Goal: Task Accomplishment & Management: Manage account settings

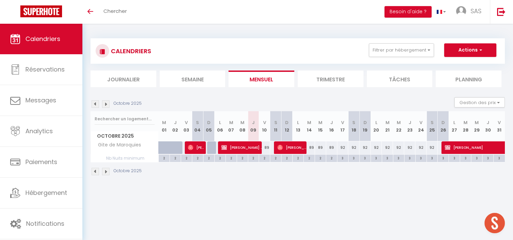
checkbox input "false"
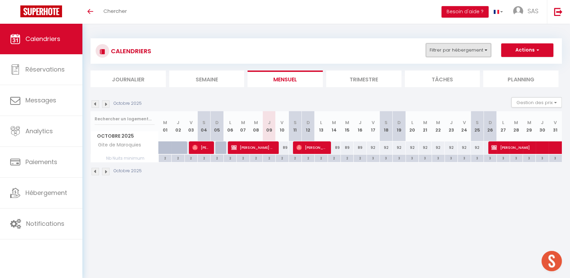
click at [438, 50] on button "Filtrer par hébergement" at bounding box center [458, 50] width 65 height 14
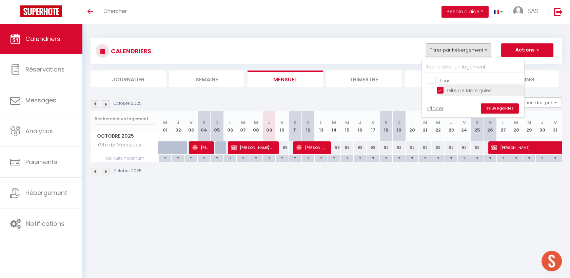
click at [444, 90] on input "Gite de Maroquies" at bounding box center [479, 90] width 85 height 7
checkbox input "false"
click at [510, 107] on link "Sauvegarder" at bounding box center [500, 108] width 38 height 10
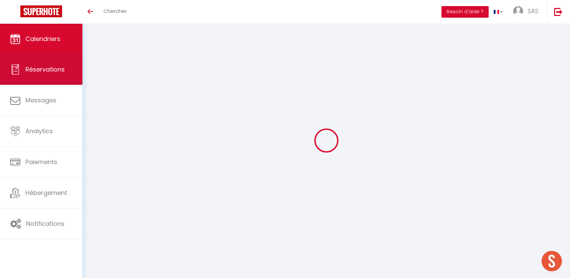
click at [34, 71] on span "Réservations" at bounding box center [44, 69] width 39 height 8
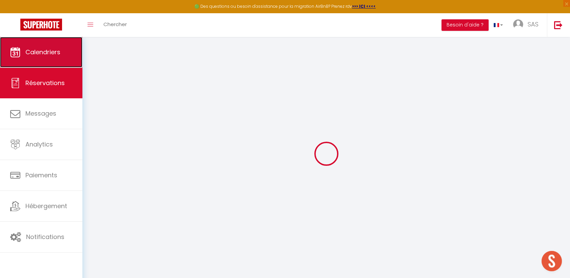
click at [27, 50] on span "Calendriers" at bounding box center [42, 52] width 35 height 8
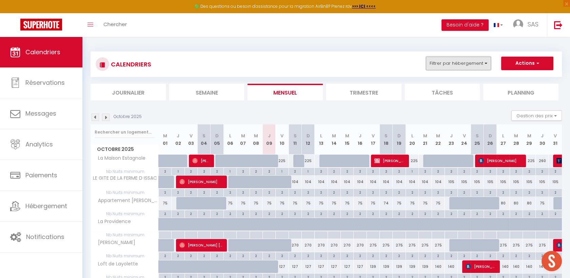
click at [440, 57] on button "Filtrer par hébergement" at bounding box center [458, 64] width 65 height 14
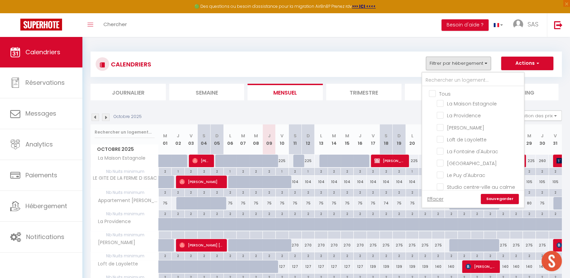
click at [438, 73] on div at bounding box center [473, 80] width 102 height 14
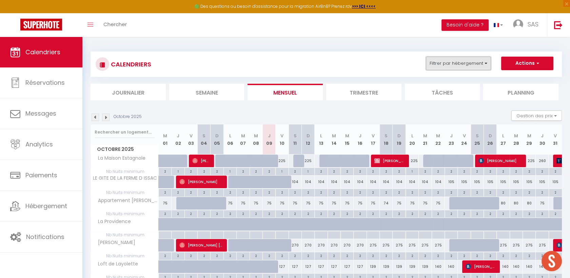
click at [440, 66] on button "Filtrer par hébergement" at bounding box center [458, 64] width 65 height 14
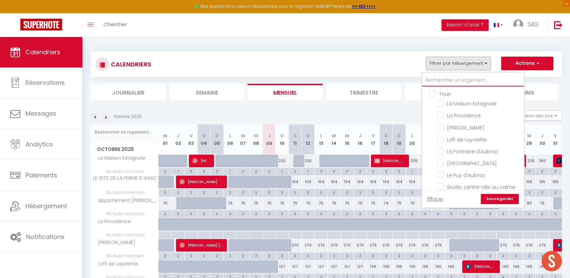
click at [442, 81] on input "text" at bounding box center [473, 80] width 102 height 12
type input "V"
checkbox input "false"
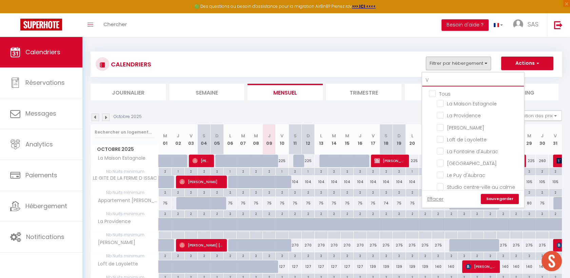
checkbox input "false"
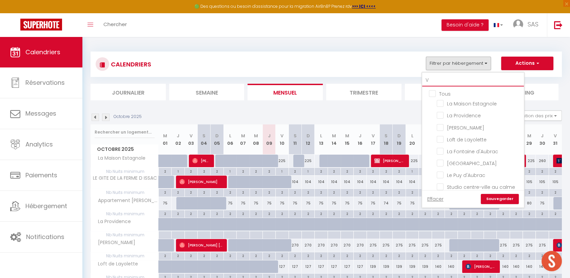
type input "VI"
checkbox input "false"
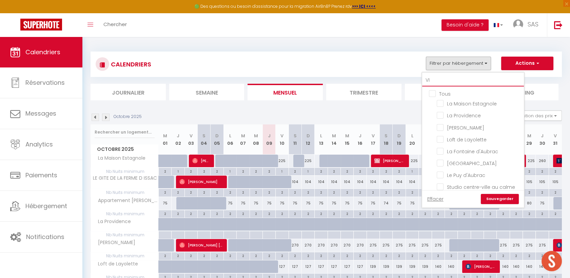
checkbox input "false"
type input "VIDA"
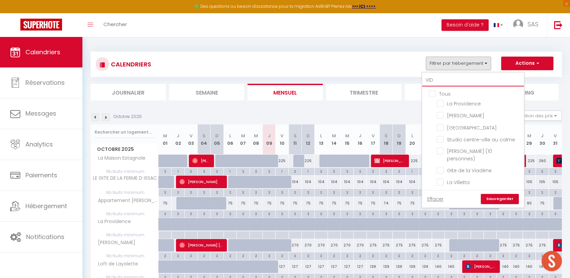
checkbox input "false"
type input "[PERSON_NAME]"
checkbox input "false"
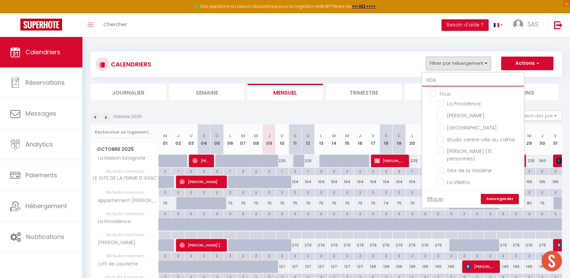
checkbox input "false"
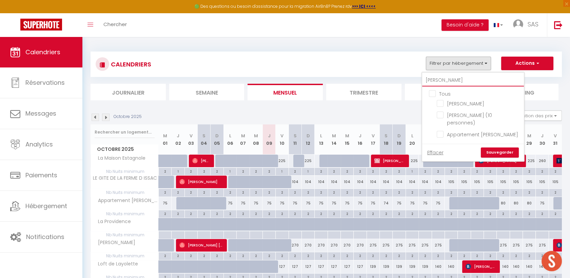
checkbox input "false"
type input "[PERSON_NAME]"
click at [443, 103] on input "[PERSON_NAME]" at bounding box center [479, 103] width 85 height 7
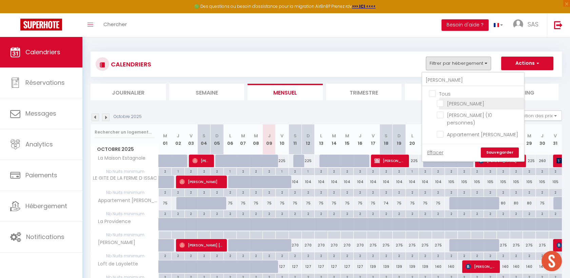
checkbox input "true"
checkbox input "false"
click at [442, 116] on input "[PERSON_NAME] (10 personnes)" at bounding box center [479, 115] width 85 height 7
checkbox input "true"
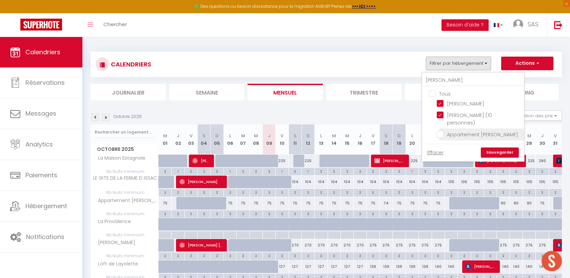
click at [441, 131] on input "Appartement [PERSON_NAME]" at bounding box center [479, 134] width 85 height 7
checkbox input "true"
click at [496, 148] on link "Sauvegarder" at bounding box center [500, 153] width 38 height 10
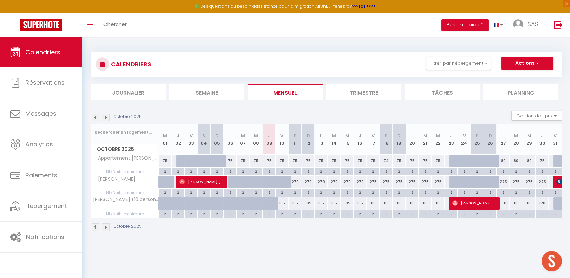
click at [103, 116] on img at bounding box center [105, 117] width 7 height 7
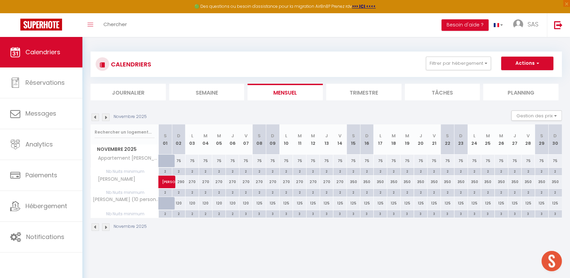
click at [94, 116] on img at bounding box center [95, 117] width 7 height 7
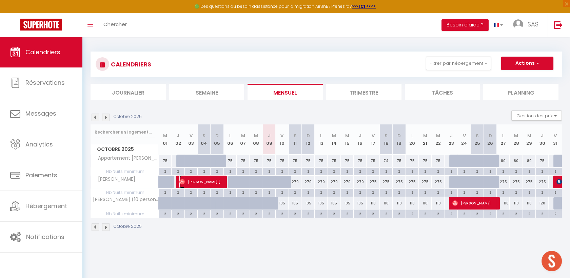
click at [203, 182] on span "[PERSON_NAME] [PERSON_NAME]" at bounding box center [200, 181] width 43 height 13
select select "OK"
select select "0"
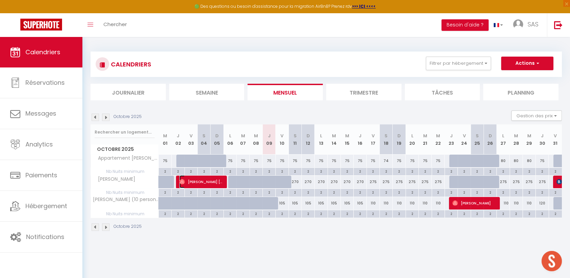
select select "1"
select select
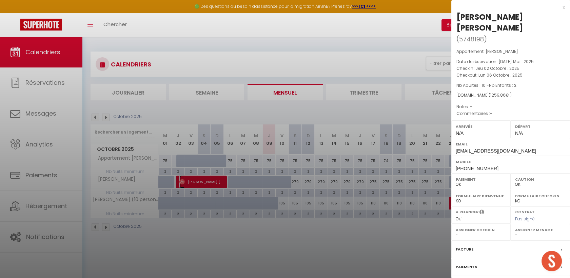
select select "40902"
click at [482, 240] on div "Facture" at bounding box center [511, 250] width 119 height 18
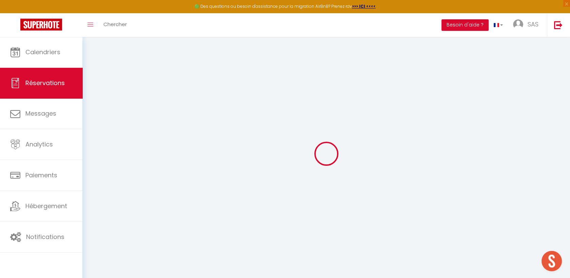
select select "cleaning"
select select "taxes"
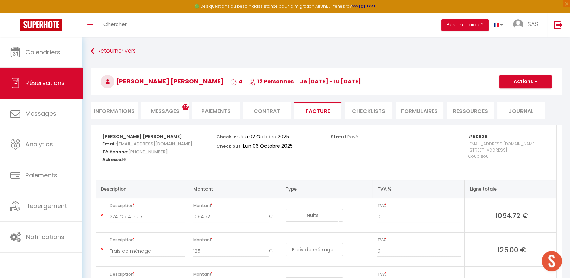
click at [169, 107] on li "Messages 17" at bounding box center [164, 110] width 47 height 17
select select
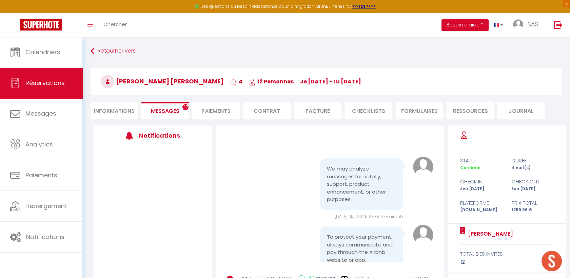
click at [130, 116] on li "Informations" at bounding box center [114, 110] width 47 height 17
select select
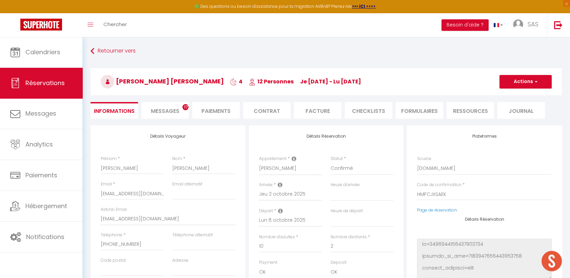
select select
checkbox input "false"
select select
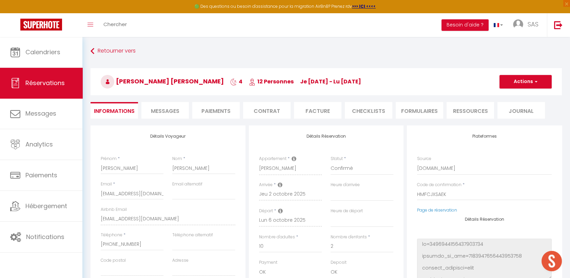
checkbox input "false"
select select
checkbox input "false"
select select
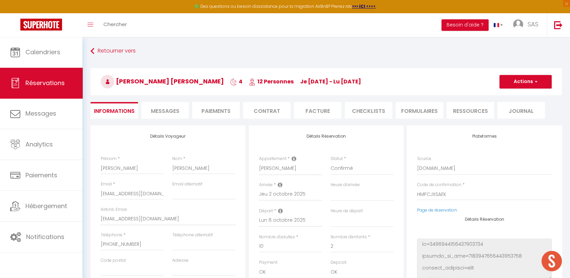
select select
checkbox input "false"
select select
checkbox input "false"
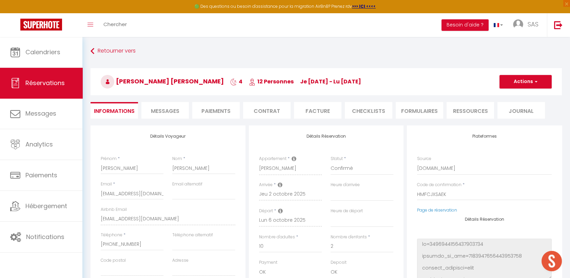
select select
checkbox input "false"
select select
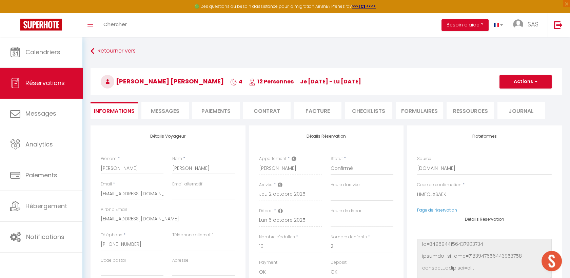
checkbox input "false"
select select
checkbox input "false"
select select
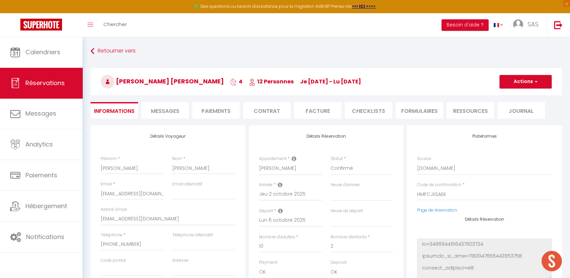
select select
checkbox input "false"
select select
checkbox input "false"
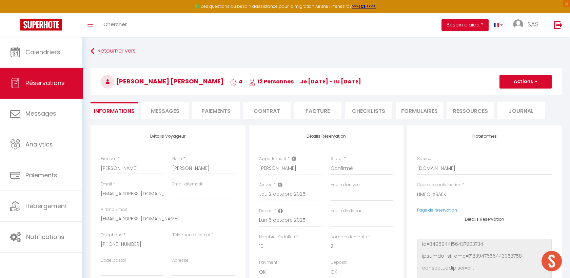
select select
checkbox input "false"
select select
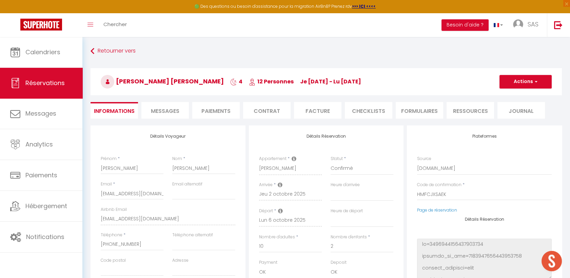
checkbox input "false"
select select
checkbox input "false"
select select
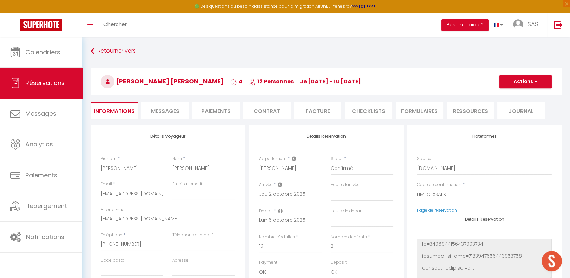
select select
checkbox input "false"
select select
checkbox input "false"
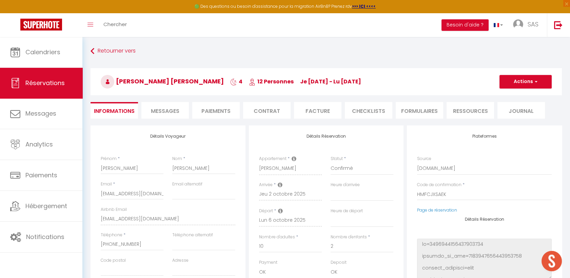
select select
checkbox input "false"
select select
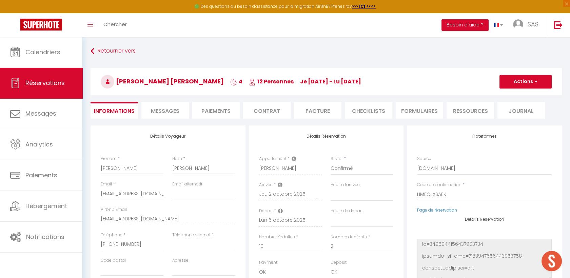
checkbox input "false"
select select
checkbox input "false"
select select
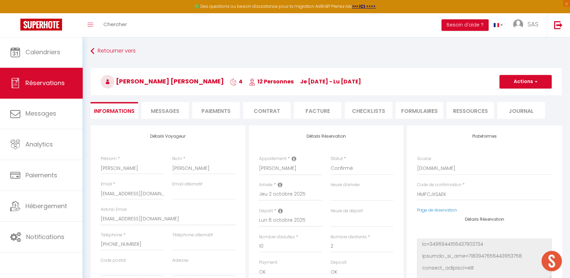
select select
checkbox input "false"
select select
checkbox input "false"
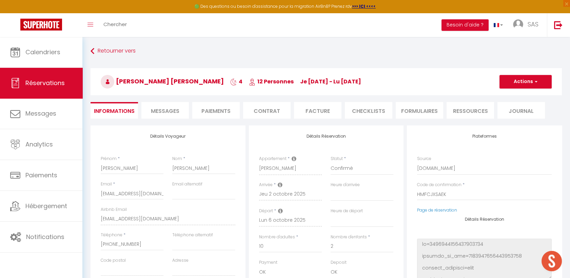
select select
checkbox input "false"
select select
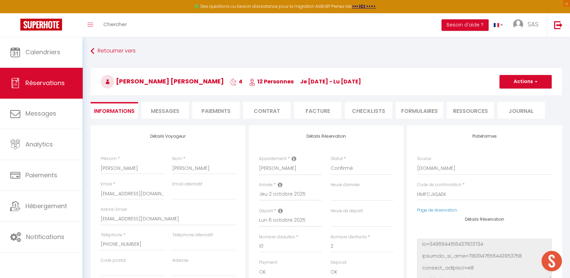
checkbox input "false"
select select
checkbox input "false"
select select
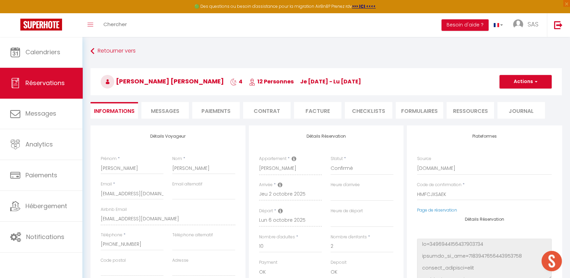
select select
checkbox input "false"
select select
checkbox input "false"
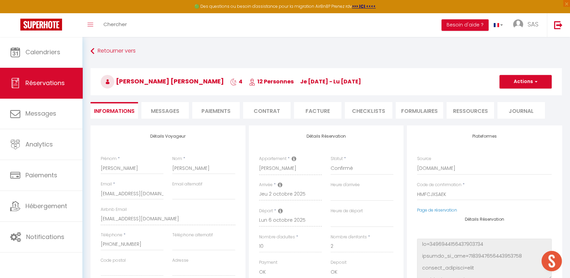
select select
checkbox input "false"
select select
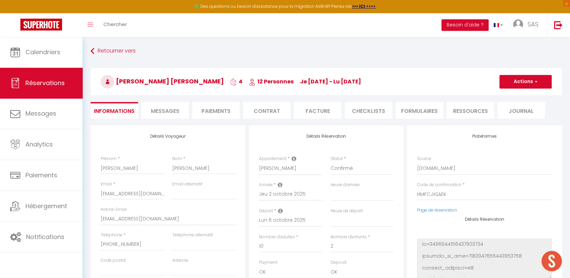
checkbox input "false"
select select
checkbox input "false"
select select
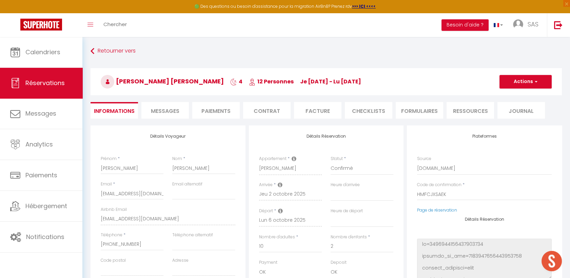
select select
checkbox input "false"
select select
checkbox input "false"
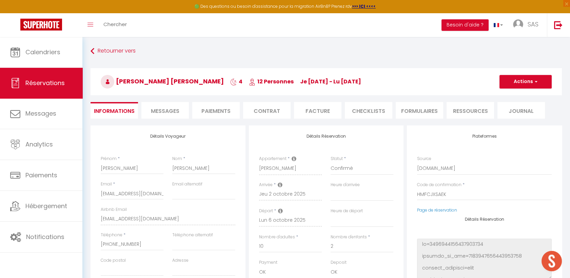
select select
checkbox input "false"
select select
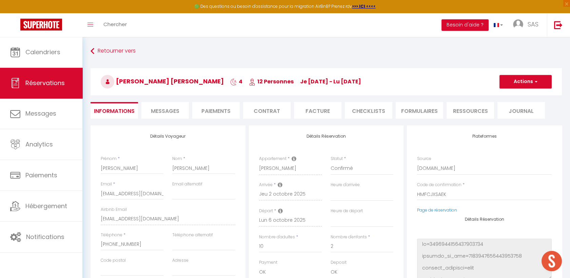
checkbox input "false"
select select
checkbox input "false"
select select
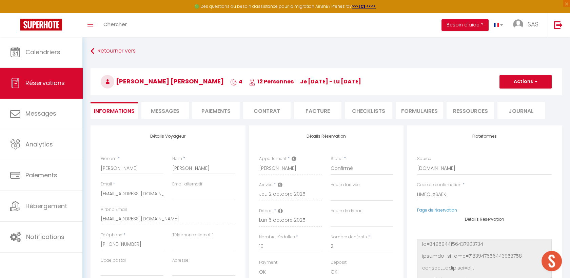
select select
checkbox input "false"
select select
checkbox input "false"
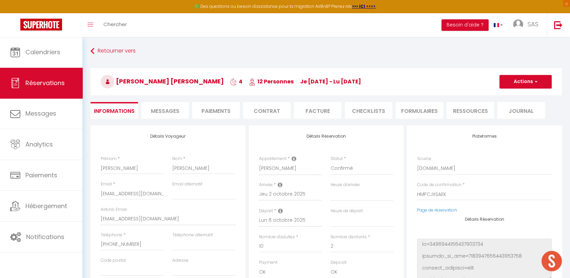
select select
checkbox input "false"
select select
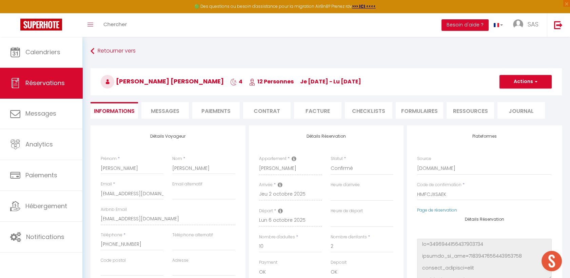
checkbox input "false"
select select
checkbox input "false"
select select
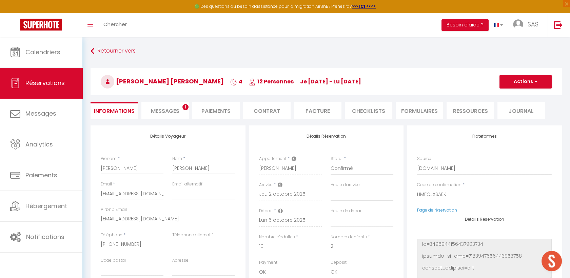
select select
checkbox input "false"
select select
checkbox input "false"
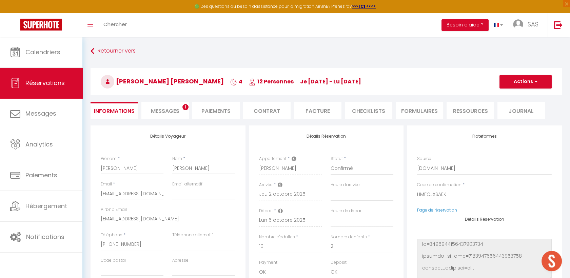
select select
checkbox input "false"
select select
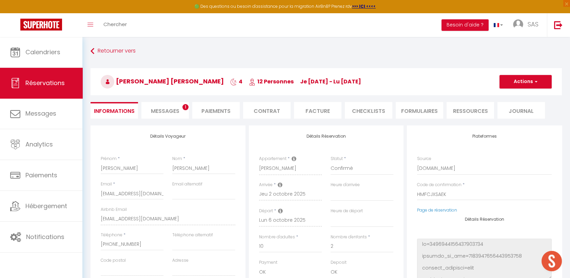
checkbox input "false"
select select
checkbox input "false"
select select
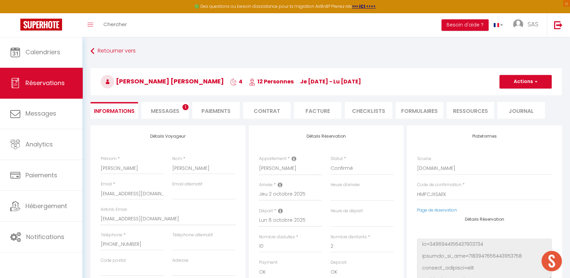
select select
checkbox input "false"
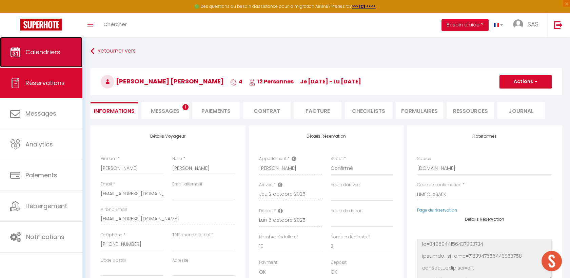
select select
checkbox input "false"
click at [68, 46] on link "Calendriers" at bounding box center [41, 52] width 82 height 31
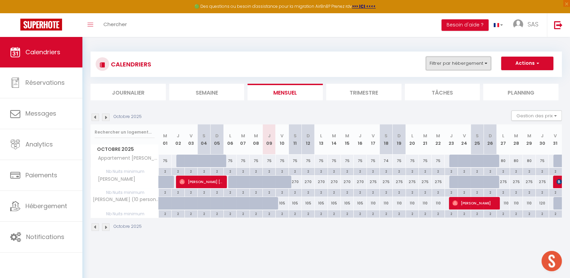
click at [471, 66] on button "Filtrer par hébergement" at bounding box center [458, 64] width 65 height 14
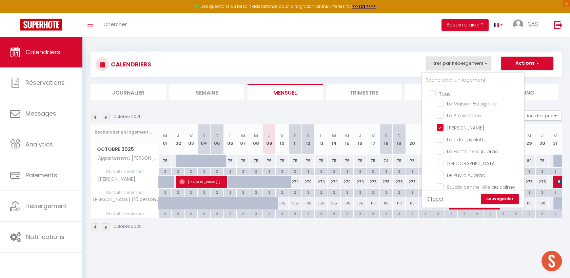
click at [431, 93] on input "Tous" at bounding box center [480, 93] width 102 height 7
checkbox input "true"
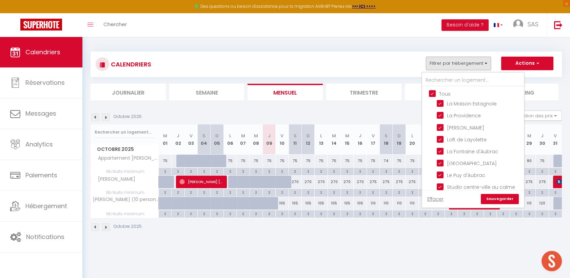
checkbox input "true"
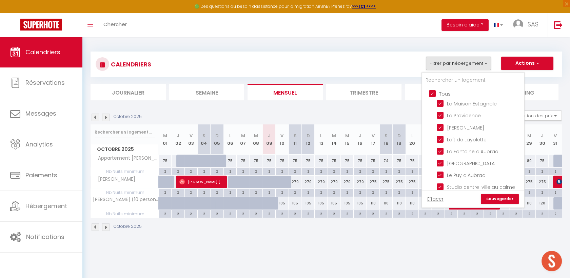
checkbox input "true"
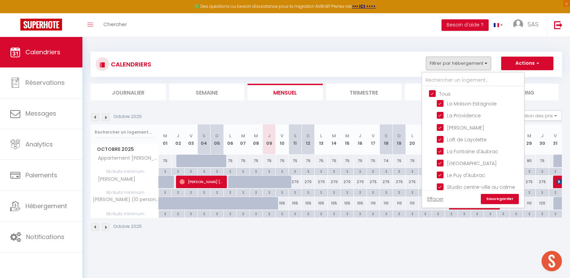
checkbox input "true"
click at [431, 93] on input "Tous" at bounding box center [480, 93] width 102 height 7
click at [438, 80] on input "text" at bounding box center [473, 80] width 102 height 12
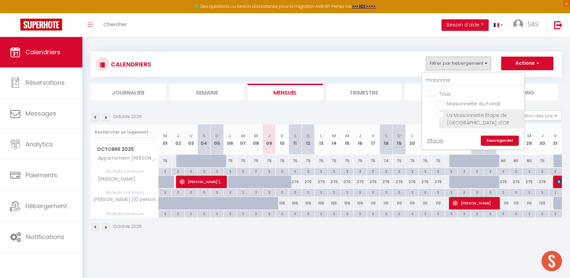
click at [462, 118] on label "La Maisonnette Etape de [GEOGRAPHIC_DATA] d'Olt" at bounding box center [482, 119] width 76 height 15
click at [462, 118] on input "La Maisonnette Etape de [GEOGRAPHIC_DATA] d'Olt" at bounding box center [479, 115] width 85 height 7
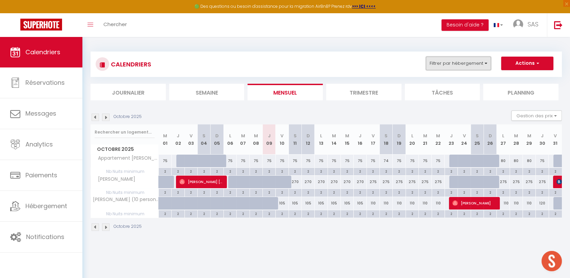
click at [480, 68] on button "Filtrer par hébergement" at bounding box center [458, 64] width 65 height 14
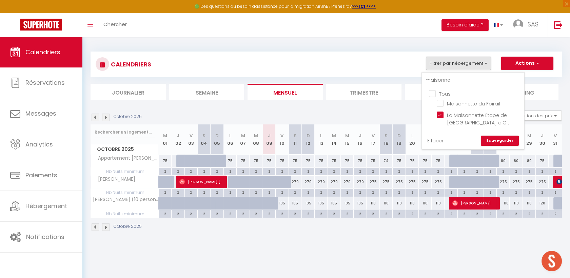
click at [499, 137] on link "Sauvegarder" at bounding box center [500, 141] width 38 height 10
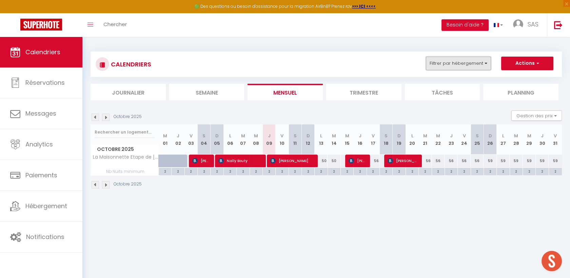
click at [440, 66] on button "Filtrer par hébergement" at bounding box center [458, 64] width 65 height 14
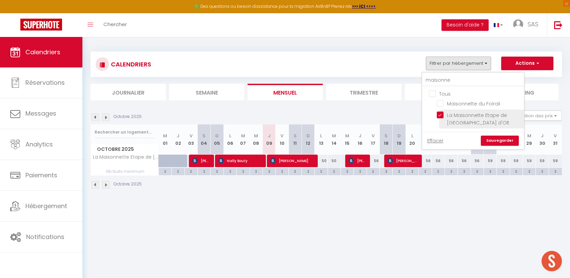
click at [451, 115] on input "La Maisonnette Etape de [GEOGRAPHIC_DATA] d'Olt" at bounding box center [479, 115] width 85 height 7
click at [453, 80] on input "maisonne" at bounding box center [473, 80] width 102 height 12
click at [454, 104] on input "Maisonnette du Foirail" at bounding box center [479, 103] width 85 height 7
click at [502, 143] on link "Sauvegarder" at bounding box center [500, 141] width 38 height 10
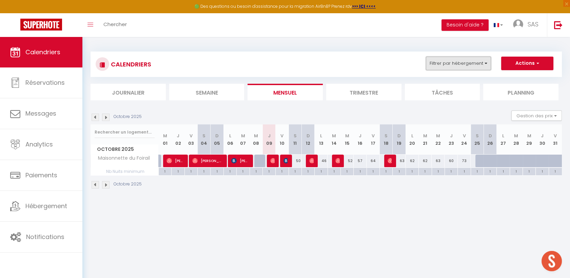
click at [461, 64] on button "Filtrer par hébergement" at bounding box center [458, 64] width 65 height 14
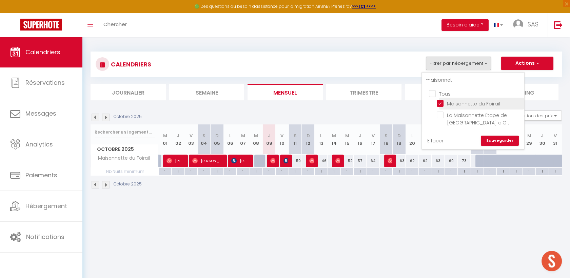
click at [446, 102] on input "Maisonnette du Foirail" at bounding box center [479, 103] width 85 height 7
click at [466, 80] on input "maisonnet" at bounding box center [473, 80] width 102 height 12
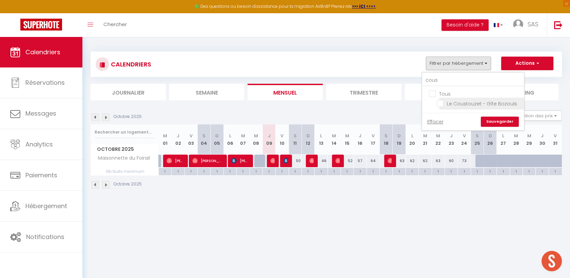
drag, startPoint x: 466, startPoint y: 80, endPoint x: 441, endPoint y: 100, distance: 32.9
click at [441, 100] on input "Le Coustouzet - Gîte Bozouls" at bounding box center [479, 103] width 85 height 7
click at [502, 118] on link "Sauvegarder" at bounding box center [500, 122] width 38 height 10
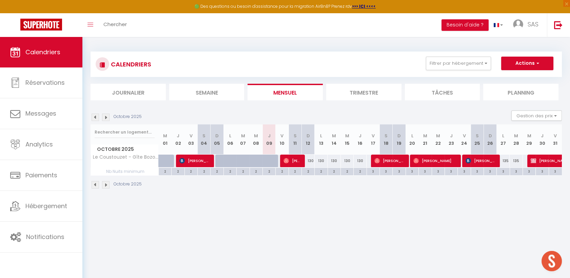
click at [104, 116] on img at bounding box center [105, 117] width 7 height 7
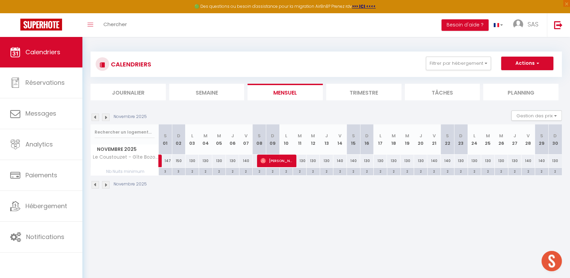
click at [104, 116] on img at bounding box center [105, 117] width 7 height 7
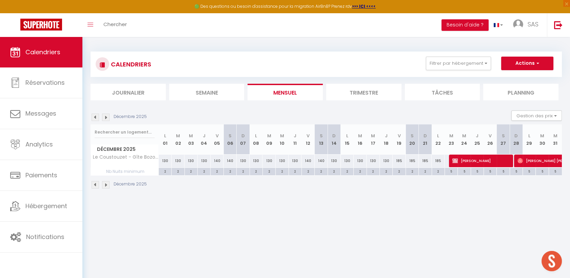
click at [104, 116] on img at bounding box center [105, 117] width 7 height 7
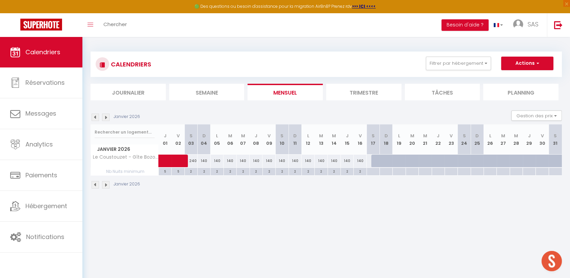
click at [97, 118] on img at bounding box center [95, 117] width 7 height 7
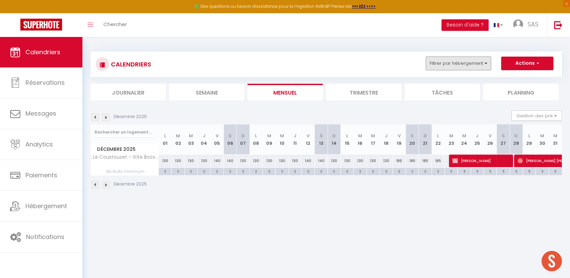
click at [482, 68] on button "Filtrer par hébergement" at bounding box center [458, 64] width 65 height 14
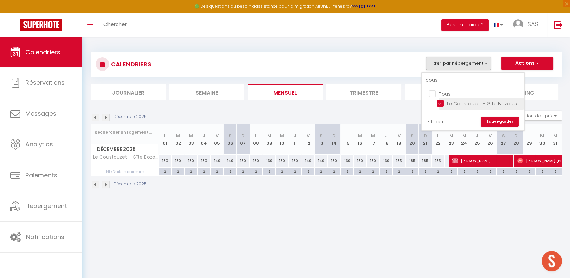
click at [447, 103] on input "Le Coustouzet - Gîte Bozouls" at bounding box center [479, 103] width 85 height 7
click at [454, 82] on input "cous" at bounding box center [473, 80] width 102 height 12
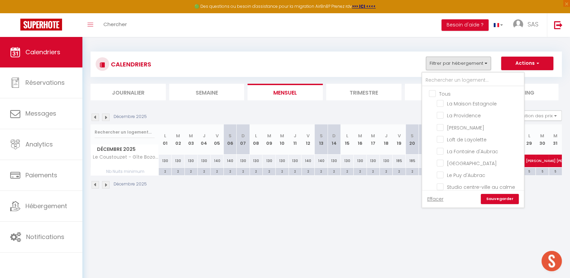
click at [513, 201] on link "Sauvegarder" at bounding box center [500, 199] width 38 height 10
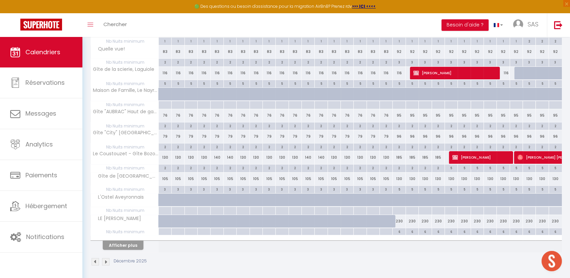
scroll to position [342, 0]
click at [131, 240] on button "Afficher plus" at bounding box center [123, 245] width 41 height 9
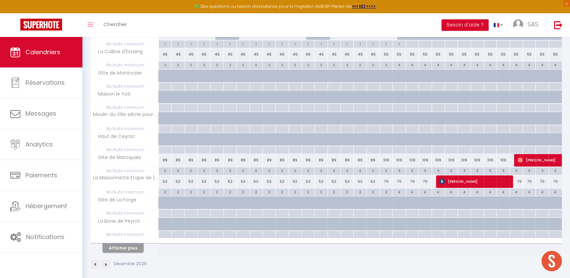
scroll to position [764, 0]
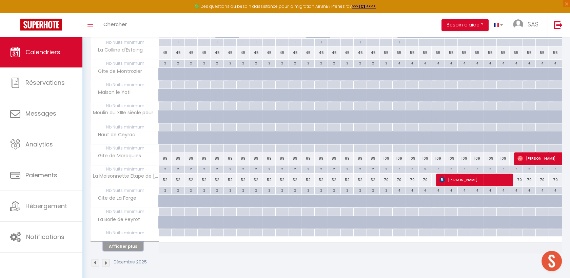
click at [133, 240] on button "Afficher plus" at bounding box center [123, 246] width 41 height 9
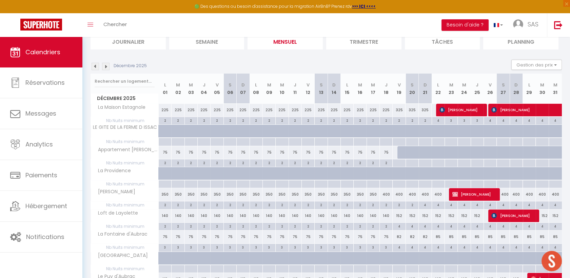
scroll to position [33, 0]
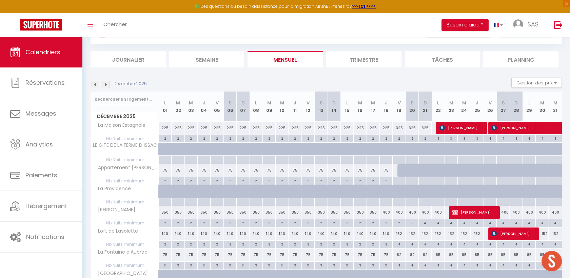
click at [107, 85] on img at bounding box center [105, 84] width 7 height 7
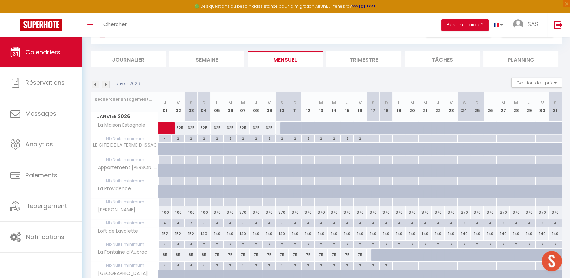
click at [220, 61] on li "Semaine" at bounding box center [206, 59] width 75 height 17
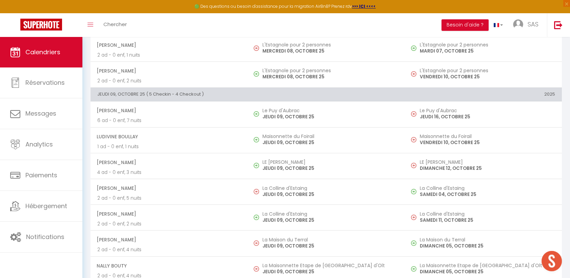
scroll to position [490, 0]
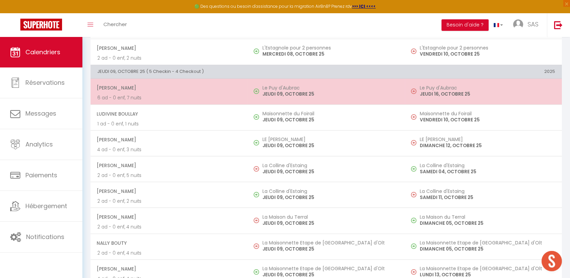
click at [203, 83] on span "[PERSON_NAME]" at bounding box center [169, 87] width 144 height 13
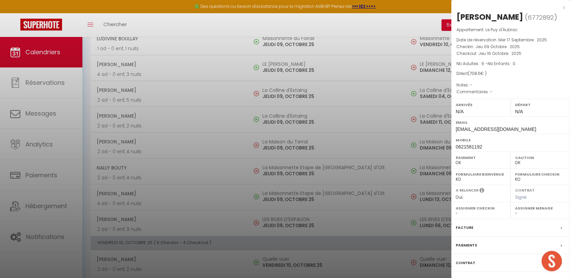
click at [186, 151] on div at bounding box center [285, 139] width 570 height 278
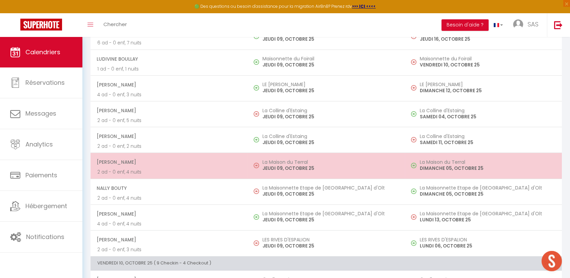
scroll to position [528, 0]
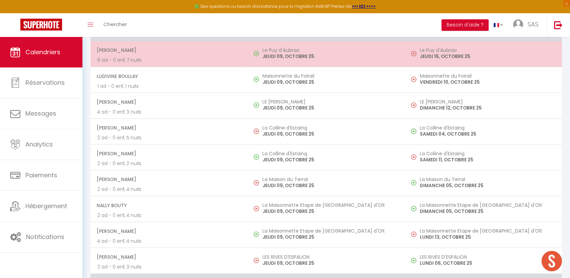
click at [179, 58] on p "6 ad - 0 enf, 7 nuits" at bounding box center [169, 60] width 144 height 7
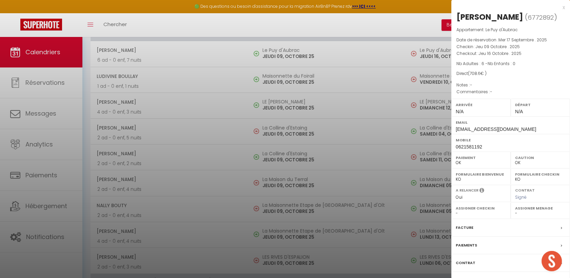
scroll to position [603, 0]
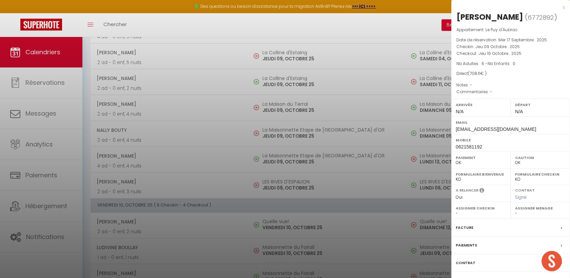
click at [213, 155] on div at bounding box center [285, 139] width 570 height 278
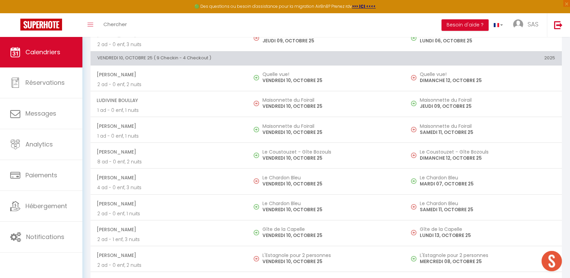
scroll to position [754, 0]
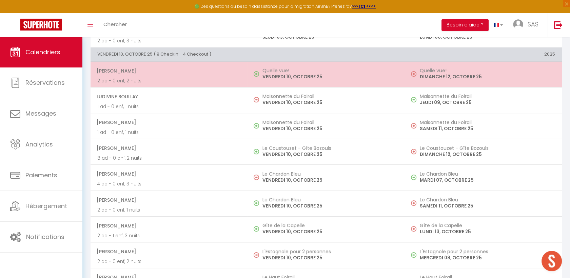
click at [169, 72] on span "[PERSON_NAME]" at bounding box center [169, 70] width 144 height 13
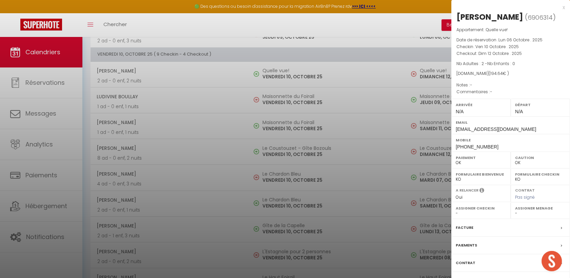
click at [170, 103] on div at bounding box center [285, 139] width 570 height 278
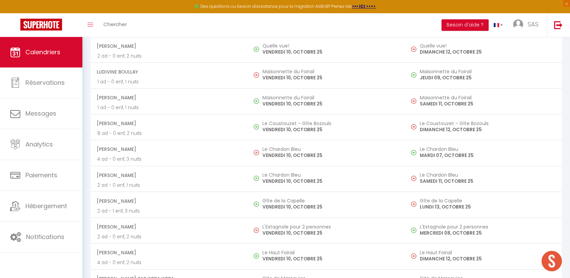
scroll to position [791, 0]
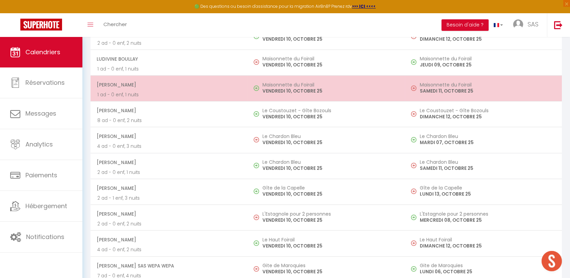
click at [169, 86] on span "[PERSON_NAME]" at bounding box center [169, 84] width 144 height 13
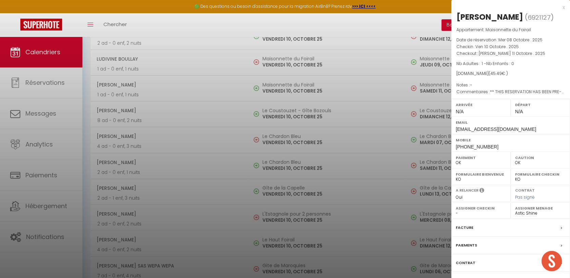
click at [192, 112] on div at bounding box center [285, 139] width 570 height 278
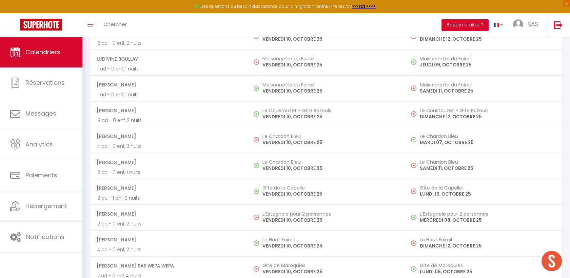
click at [187, 117] on p "8 ad - 0 enf, 2 nuits" at bounding box center [169, 120] width 144 height 7
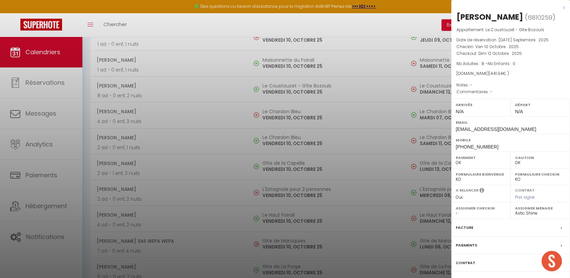
scroll to position [829, 0]
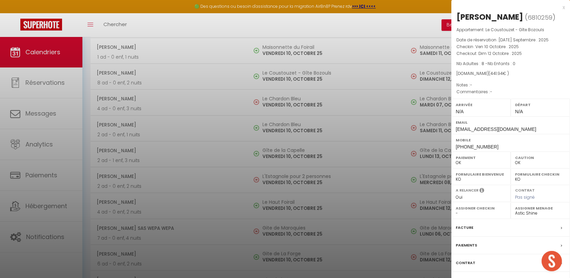
click at [168, 73] on div at bounding box center [285, 139] width 570 height 278
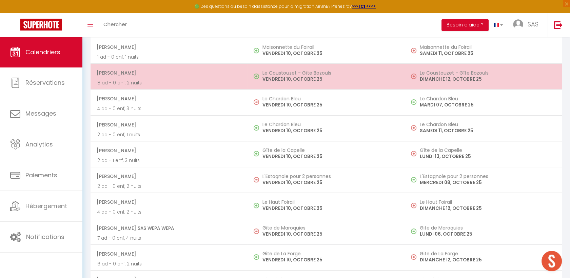
scroll to position [867, 0]
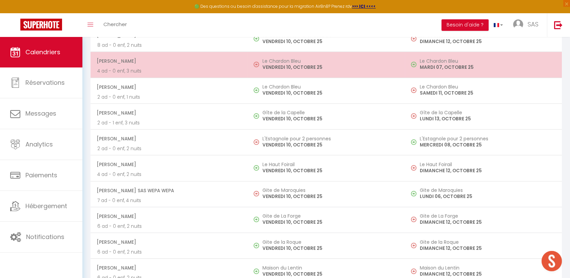
click at [179, 68] on p "4 ad - 0 enf, 3 nuits" at bounding box center [169, 71] width 144 height 7
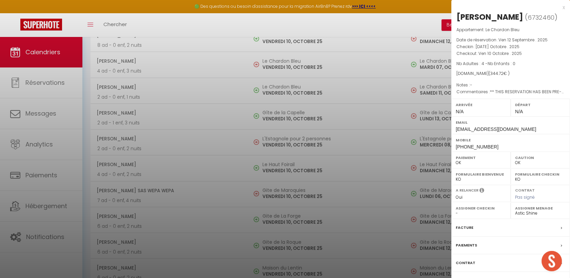
click at [213, 115] on div at bounding box center [285, 139] width 570 height 278
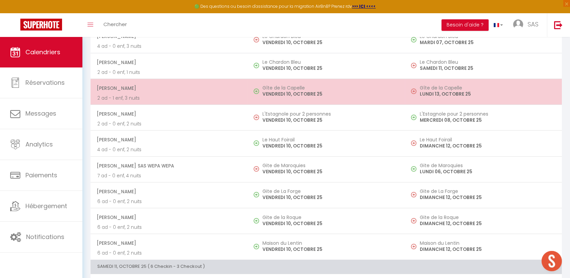
scroll to position [904, 0]
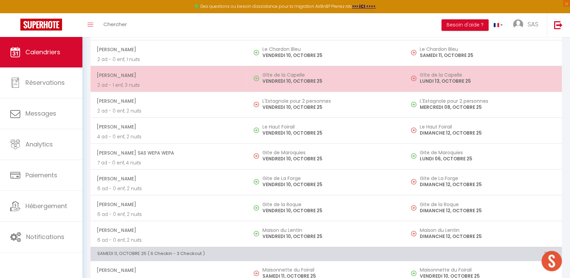
click at [179, 82] on p "2 ad - 1 enf, 3 nuits" at bounding box center [169, 85] width 144 height 7
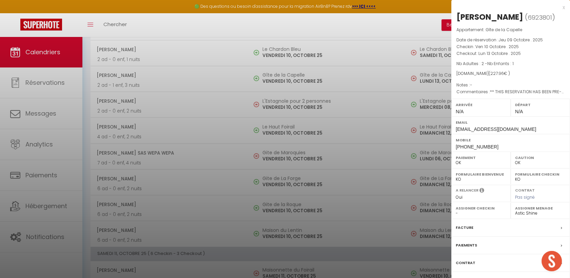
click at [169, 91] on div at bounding box center [285, 139] width 570 height 278
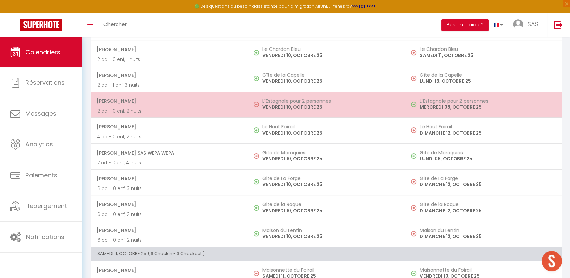
click at [162, 100] on span "[PERSON_NAME]" at bounding box center [169, 101] width 144 height 13
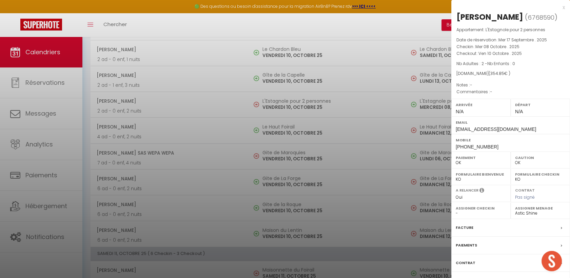
click at [203, 130] on div at bounding box center [285, 139] width 570 height 278
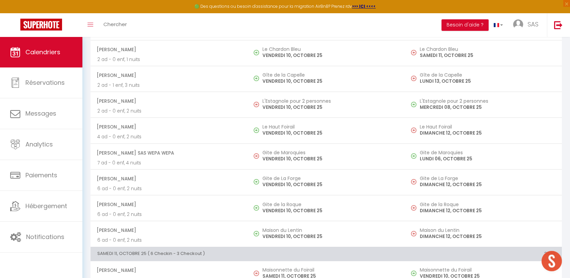
click at [203, 130] on span "[PERSON_NAME]" at bounding box center [169, 126] width 144 height 13
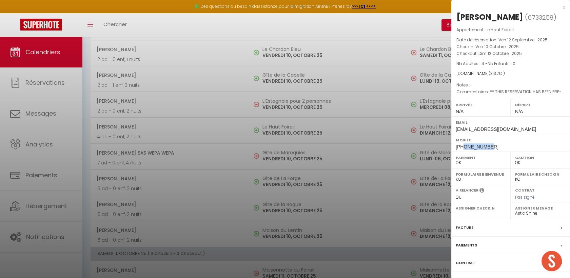
drag, startPoint x: 463, startPoint y: 147, endPoint x: 497, endPoint y: 147, distance: 33.9
click at [497, 147] on div "Mobile [PHONE_NUMBER]" at bounding box center [511, 143] width 119 height 18
drag, startPoint x: 497, startPoint y: 147, endPoint x: 531, endPoint y: 71, distance: 82.6
click at [513, 71] on div "[DOMAIN_NAME] ( 313.7 € )" at bounding box center [511, 74] width 109 height 6
click at [331, 104] on div at bounding box center [285, 139] width 570 height 278
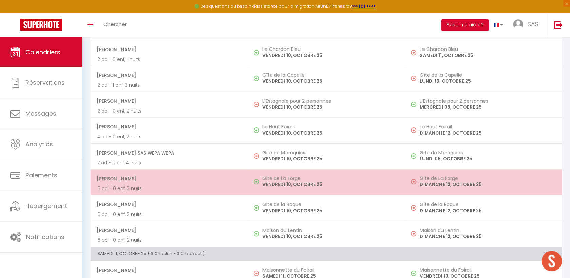
click at [342, 177] on h5 "Gite de La Forge" at bounding box center [330, 178] width 135 height 5
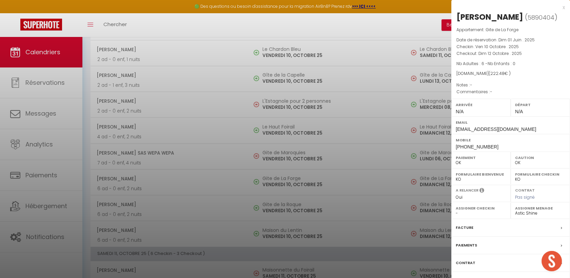
click at [192, 209] on div at bounding box center [285, 139] width 570 height 278
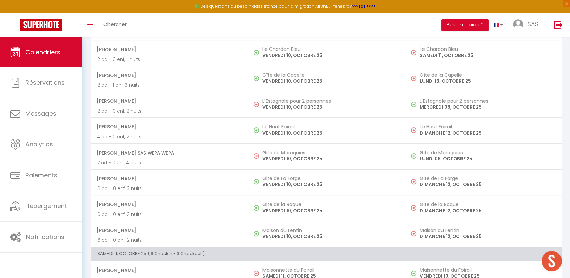
click at [196, 205] on span "[PERSON_NAME]" at bounding box center [169, 204] width 144 height 13
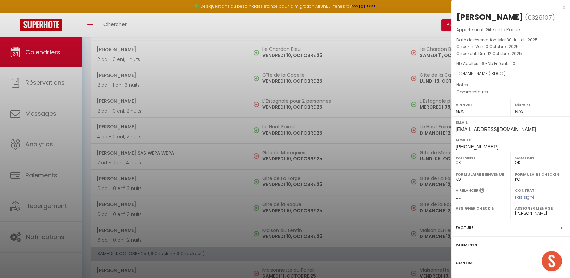
click at [196, 205] on div at bounding box center [285, 139] width 570 height 278
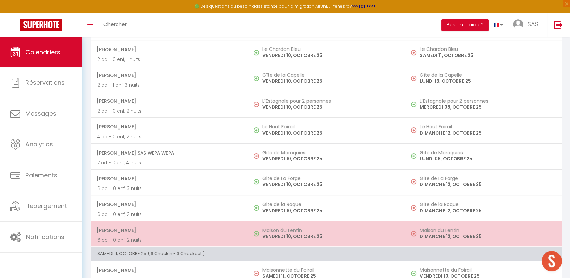
click at [214, 237] on p "6 ad - 0 enf, 2 nuits" at bounding box center [169, 240] width 144 height 7
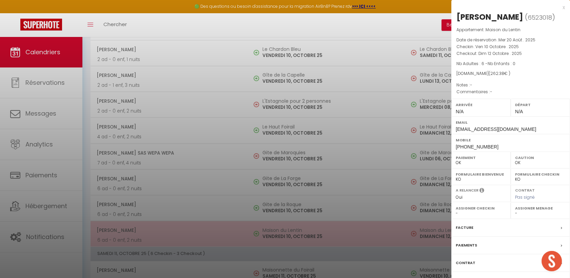
click at [214, 237] on div at bounding box center [285, 139] width 570 height 278
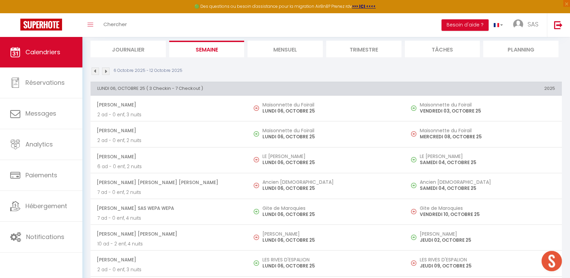
scroll to position [38, 0]
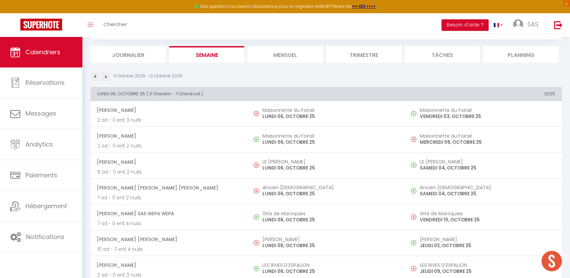
click at [106, 77] on img at bounding box center [105, 76] width 7 height 7
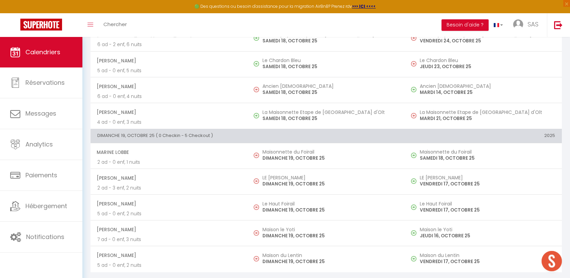
scroll to position [830, 0]
